Goal: Task Accomplishment & Management: Use online tool/utility

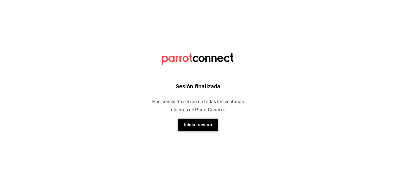
click at [194, 123] on button "Iniciar sesión" at bounding box center [198, 124] width 41 height 12
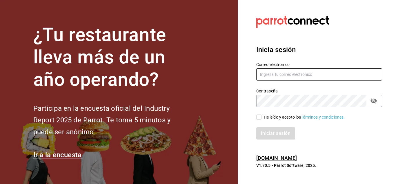
type input "esteban.santos@grupocosteno.com"
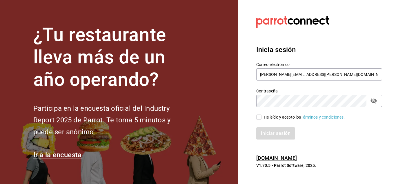
click at [258, 118] on input "He leído y acepto los Términos y condiciones." at bounding box center [259, 116] width 5 height 5
checkbox input "true"
click at [270, 137] on button "Iniciar sesión" at bounding box center [276, 133] width 39 height 12
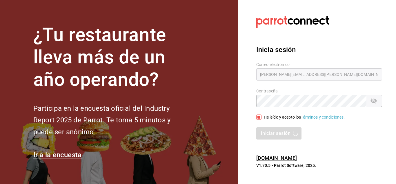
click at [288, 131] on div "Iniciar sesión" at bounding box center [320, 133] width 126 height 12
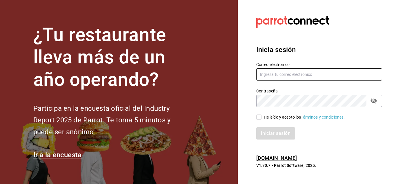
type input "[PERSON_NAME][EMAIL_ADDRESS][PERSON_NAME][DOMAIN_NAME]"
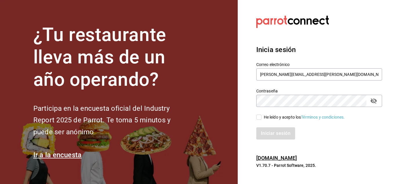
click at [259, 118] on input "He leído y acepto los Términos y condiciones." at bounding box center [259, 116] width 5 height 5
checkbox input "true"
click at [271, 133] on button "Iniciar sesión" at bounding box center [276, 133] width 39 height 12
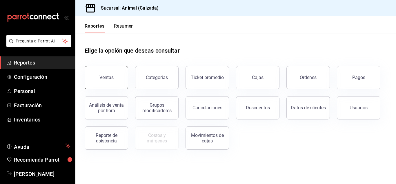
click at [94, 68] on button "Ventas" at bounding box center [107, 77] width 44 height 23
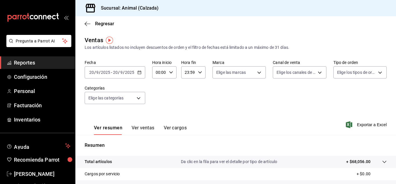
click at [141, 72] on icon "button" at bounding box center [140, 72] width 4 height 4
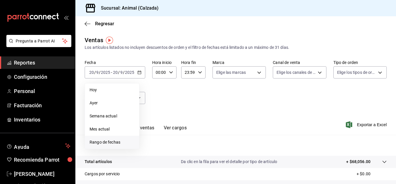
click at [108, 145] on span "Rango de fechas" at bounding box center [112, 142] width 45 height 6
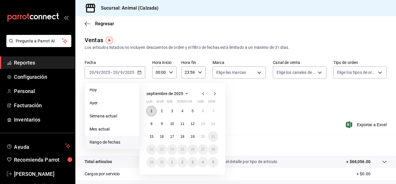
click at [149, 110] on button "1" at bounding box center [152, 111] width 10 height 10
click at [204, 136] on abbr "20" at bounding box center [203, 136] width 4 height 4
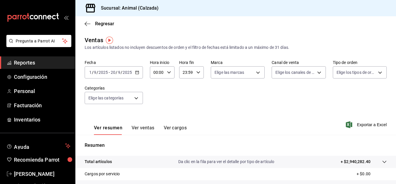
click at [169, 73] on \(Stroke\) "button" at bounding box center [168, 72] width 3 height 2
click at [153, 87] on button "05" at bounding box center [156, 91] width 10 height 12
type input "05:00"
click at [195, 71] on div at bounding box center [198, 92] width 396 height 184
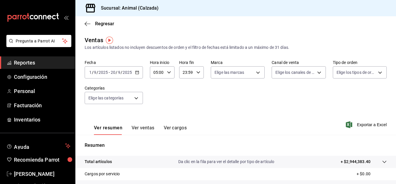
click at [197, 71] on \(Stroke\) "button" at bounding box center [198, 72] width 3 height 2
click at [185, 105] on span "05" at bounding box center [184, 103] width 3 height 5
click at [197, 90] on button "00" at bounding box center [197, 87] width 10 height 12
type input "05:00"
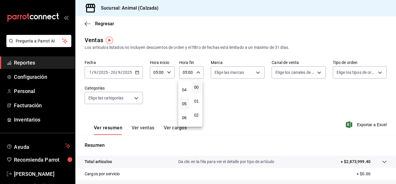
click at [256, 73] on div at bounding box center [198, 92] width 396 height 184
click at [256, 73] on body "Pregunta a Parrot AI Reportes Configuración Personal Facturación Inventarios Ay…" at bounding box center [198, 92] width 396 height 184
click at [237, 95] on span "Ver todas" at bounding box center [234, 95] width 18 height 6
type input "e26472f3-9262-489d-bcba-4c6b034529c7"
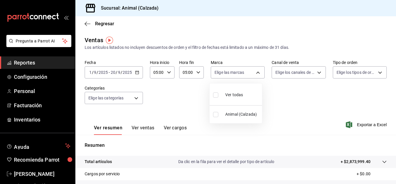
checkbox input "true"
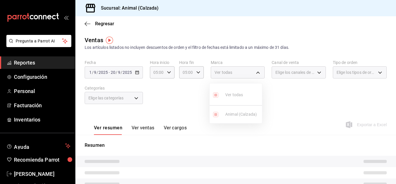
click at [318, 71] on div at bounding box center [198, 92] width 396 height 184
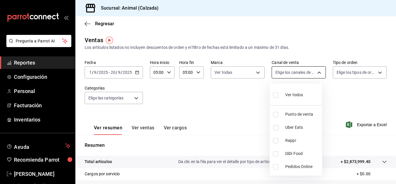
click at [316, 72] on body "Pregunta a Parrot AI Reportes Configuración Personal Facturación Inventarios Ay…" at bounding box center [198, 92] width 396 height 184
click at [300, 91] on div "Ver todos" at bounding box center [288, 94] width 30 height 12
type input "PARROT,UBER_EATS,RAPPI,DIDI_FOOD,ONLINE"
checkbox input "true"
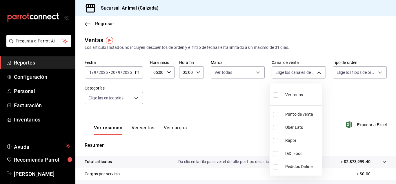
checkbox input "true"
click at [376, 73] on div at bounding box center [198, 92] width 396 height 184
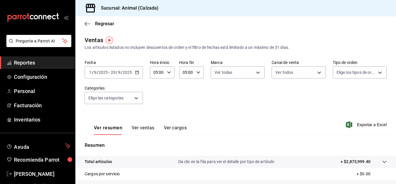
click at [376, 73] on div "Ver todos Punto de venta Uber Eats Rappi DiDi Food Pedidos Online" at bounding box center [198, 92] width 396 height 184
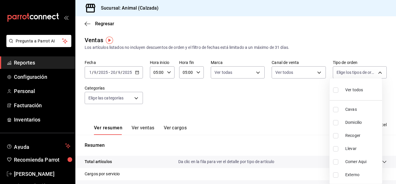
click at [376, 73] on body "Pregunta a Parrot AI Reportes Configuración Personal Facturación Inventarios Ay…" at bounding box center [198, 92] width 396 height 184
click at [361, 88] on span "Ver todos" at bounding box center [355, 90] width 18 height 6
type input "588630d3-b511-4bba-a729-32472510037f,54b7ae00-ca47-4ec1-b7ff-55842c0a2b62,92293…"
checkbox input "true"
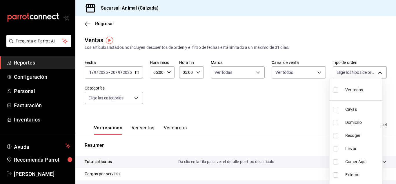
checkbox input "true"
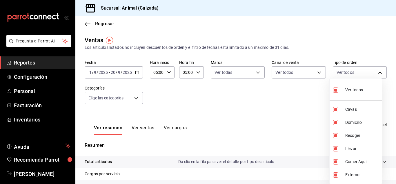
click at [137, 99] on div at bounding box center [198, 92] width 396 height 184
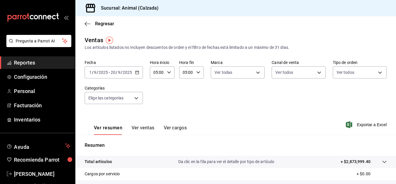
click at [137, 99] on div "Ver todos Cavas Domicilio Recoger Llevar Comer Aqui Externo" at bounding box center [198, 92] width 396 height 184
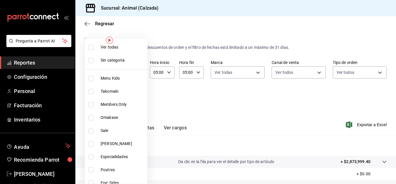
click at [137, 99] on body "Pregunta a Parrot AI Reportes Configuración Personal Facturación Inventarios Ay…" at bounding box center [198, 92] width 396 height 184
click at [129, 44] on li "Ver todas" at bounding box center [116, 47] width 62 height 13
type input "577524a9-a437-43f3-84d2-cf2e6968635f,5d35a5f4-3063-4397-a550-a8f4eca83956,9bcdf…"
checkbox input "true"
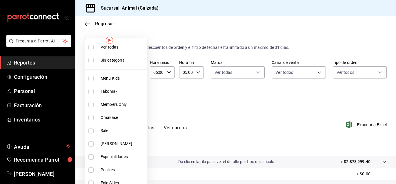
checkbox input "true"
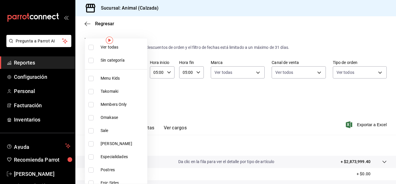
checkbox input "true"
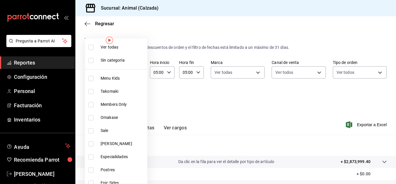
checkbox input "true"
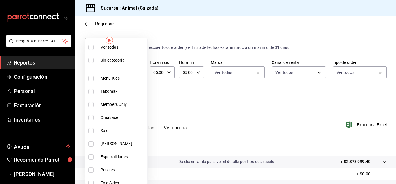
checkbox input "true"
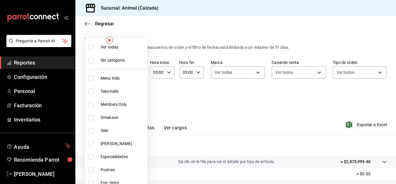
checkbox input "true"
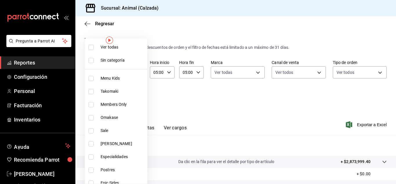
checkbox input "true"
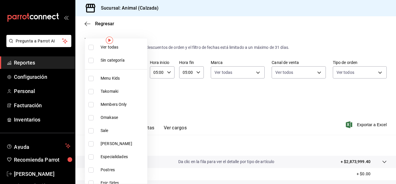
checkbox input "true"
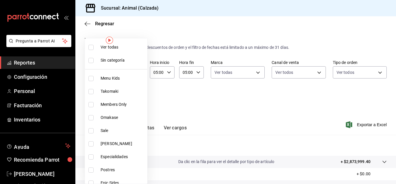
checkbox input "true"
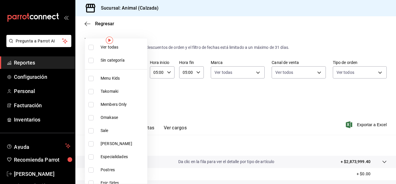
checkbox input "true"
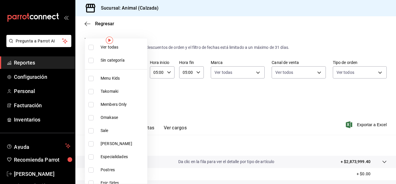
checkbox input "true"
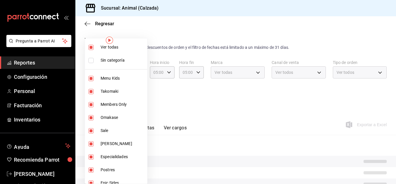
click at [310, 98] on div at bounding box center [198, 92] width 396 height 184
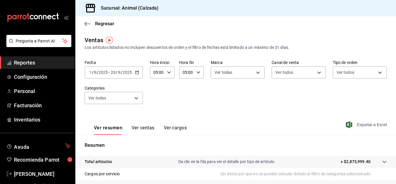
click at [371, 123] on span "Exportar a Excel" at bounding box center [367, 124] width 40 height 7
